Goal: Task Accomplishment & Management: Manage account settings

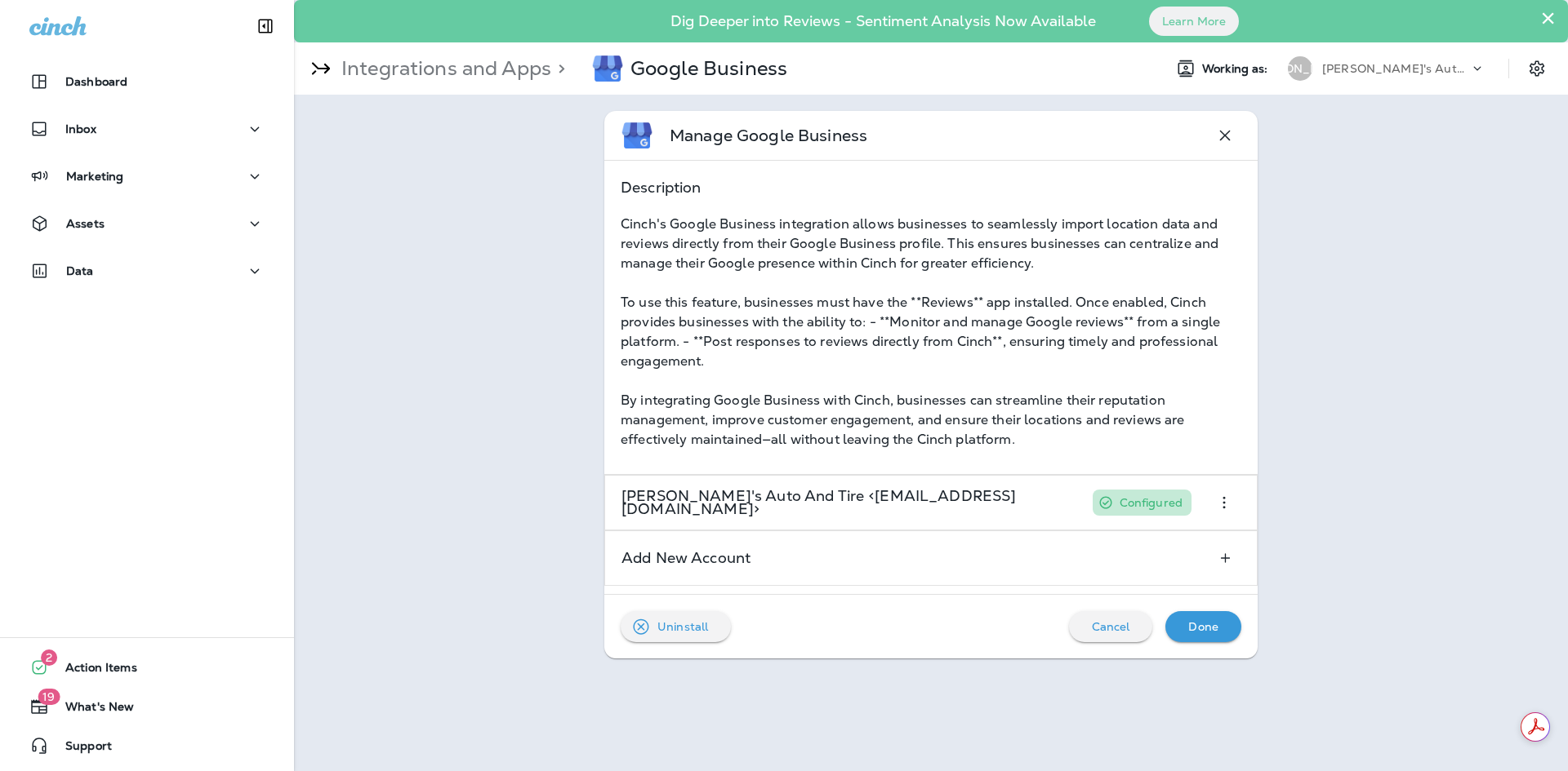
click at [1548, 57] on div at bounding box center [1545, 69] width 45 height 30
click at [1539, 66] on icon "Settings" at bounding box center [1536, 68] width 19 height 19
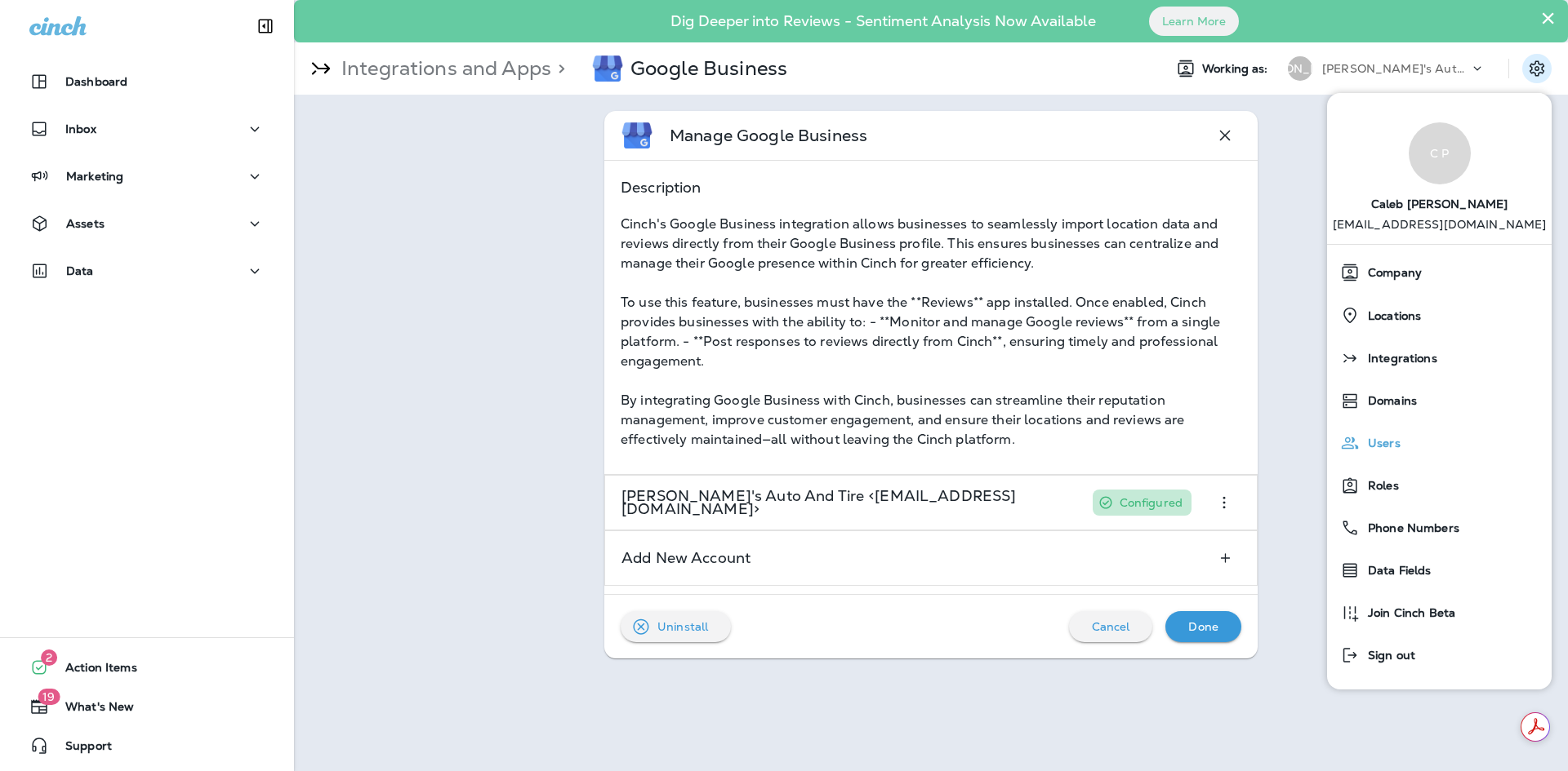
click at [1428, 433] on div "Users" at bounding box center [1440, 443] width 211 height 32
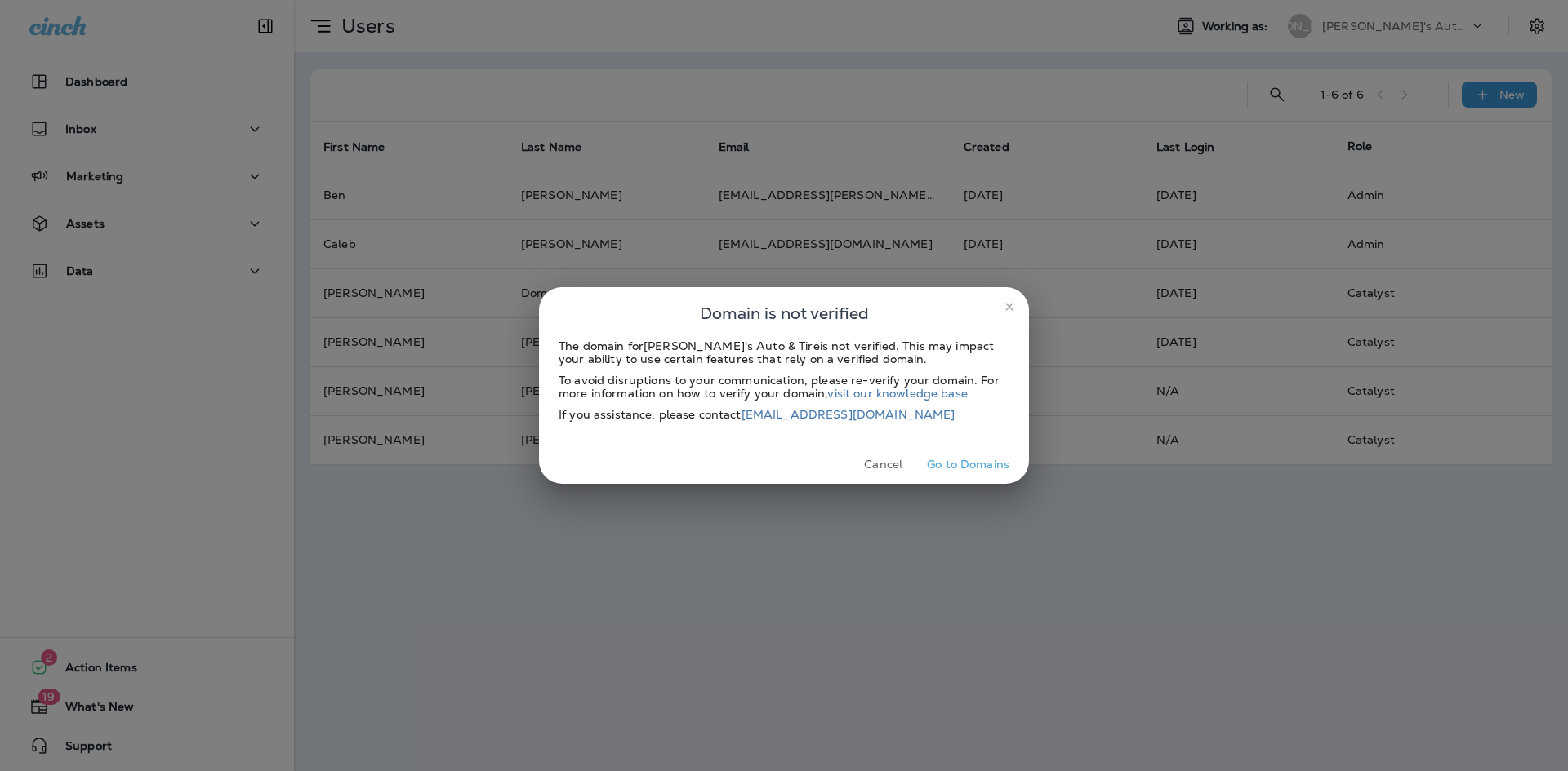
click at [886, 469] on button "Cancel" at bounding box center [884, 464] width 61 height 25
